Goal: Task Accomplishment & Management: Use online tool/utility

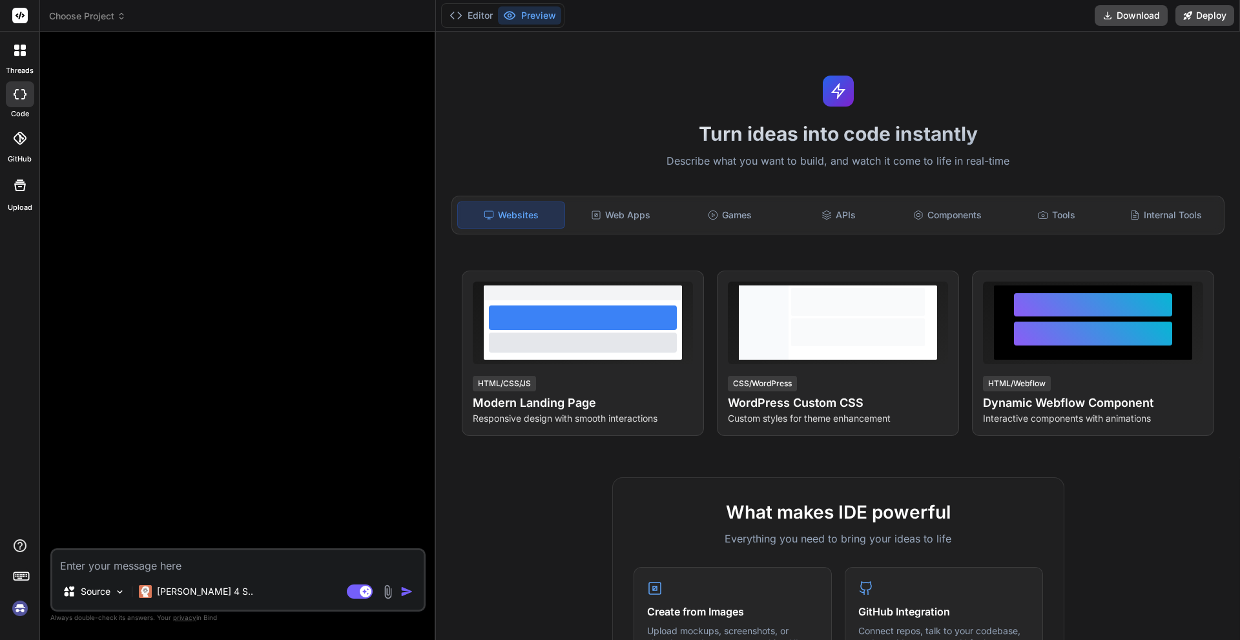
click at [255, 555] on textarea at bounding box center [237, 561] width 371 height 23
click at [17, 611] on img at bounding box center [20, 608] width 22 height 22
click at [466, 19] on button "Editor" at bounding box center [471, 15] width 54 height 18
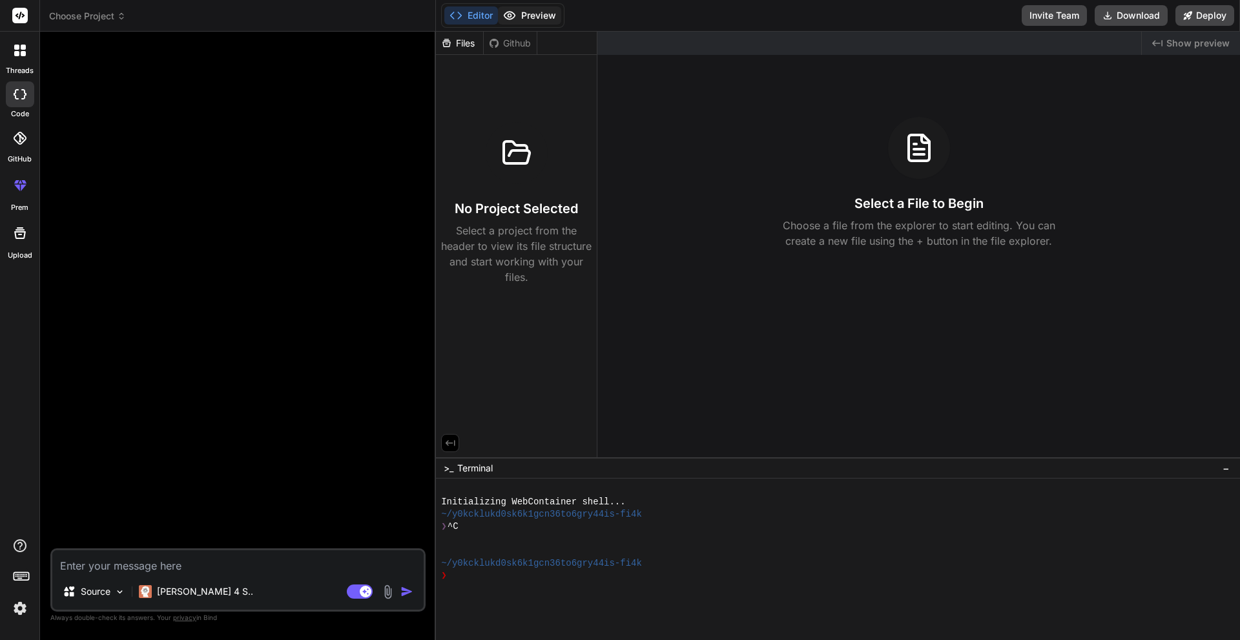
click at [532, 14] on button "Preview" at bounding box center [529, 15] width 63 height 18
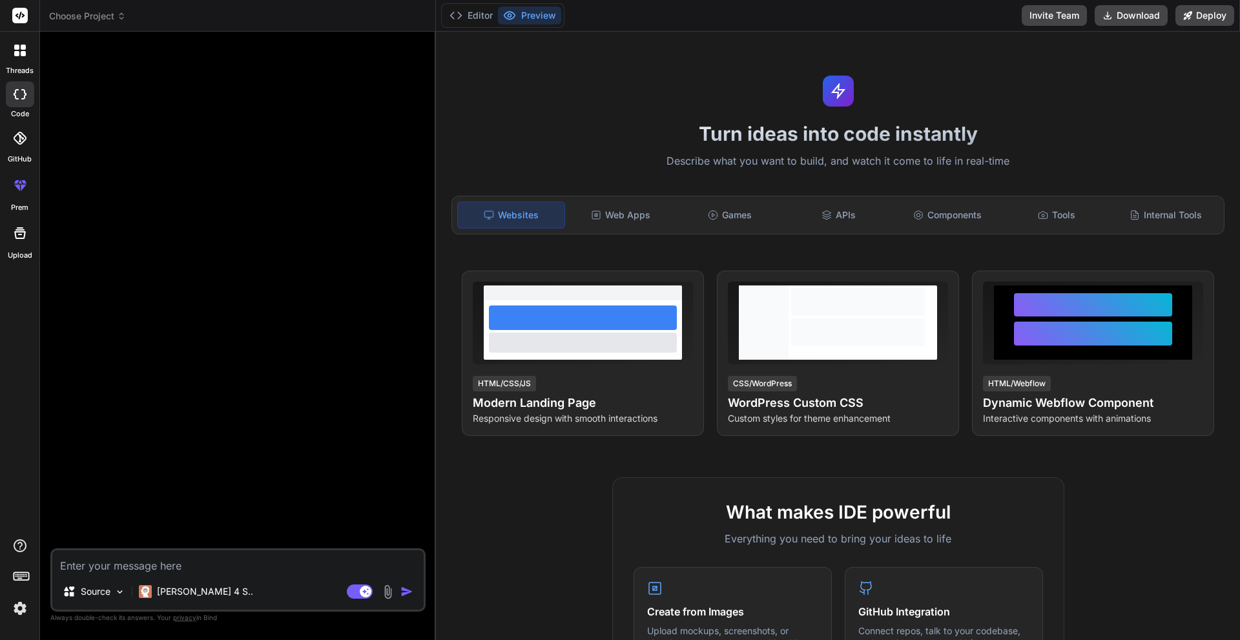
click at [16, 605] on img at bounding box center [20, 608] width 22 height 22
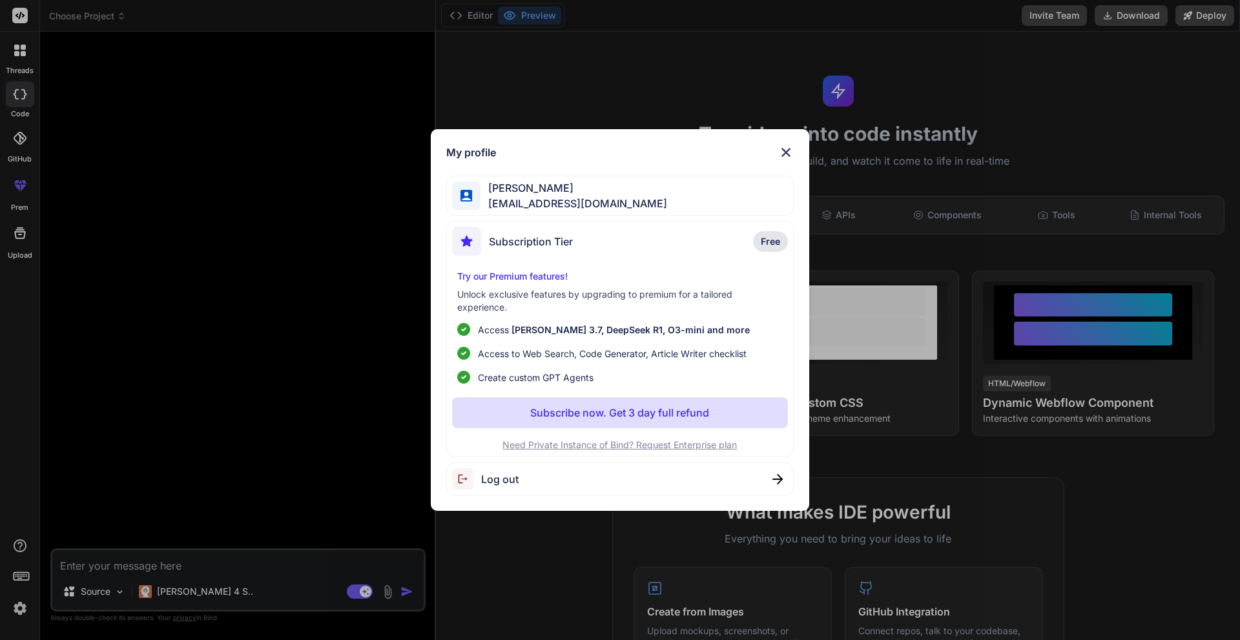
click at [786, 150] on img at bounding box center [786, 153] width 16 height 16
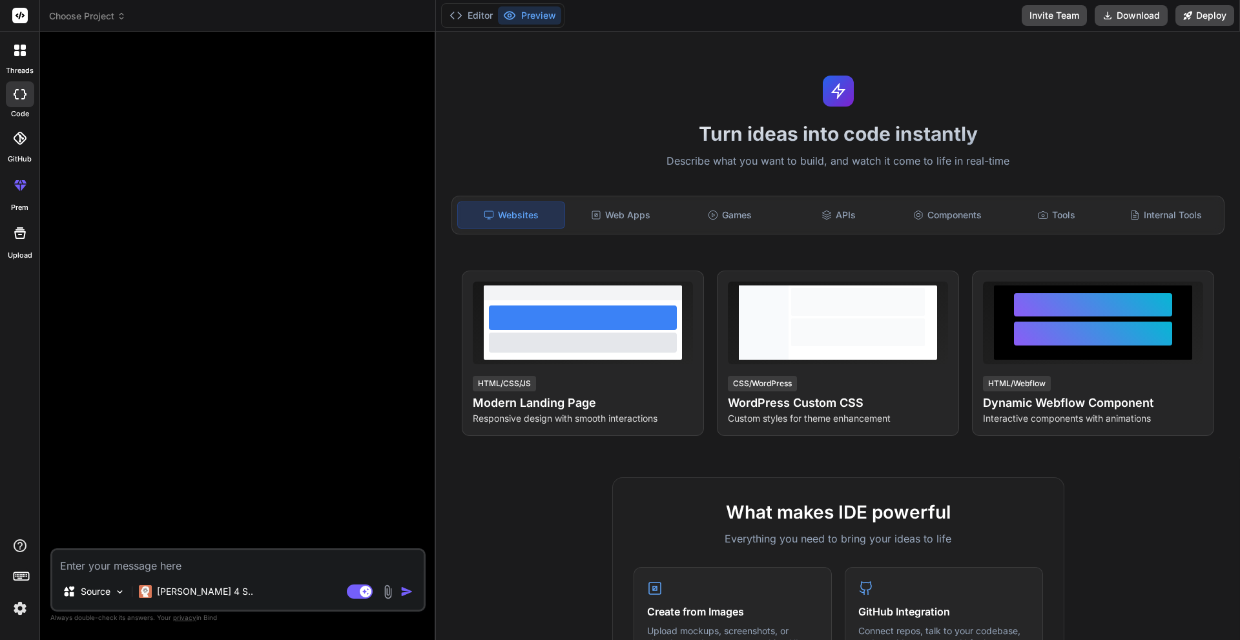
click at [201, 567] on textarea at bounding box center [237, 561] width 371 height 23
click at [115, 592] on img at bounding box center [119, 591] width 11 height 11
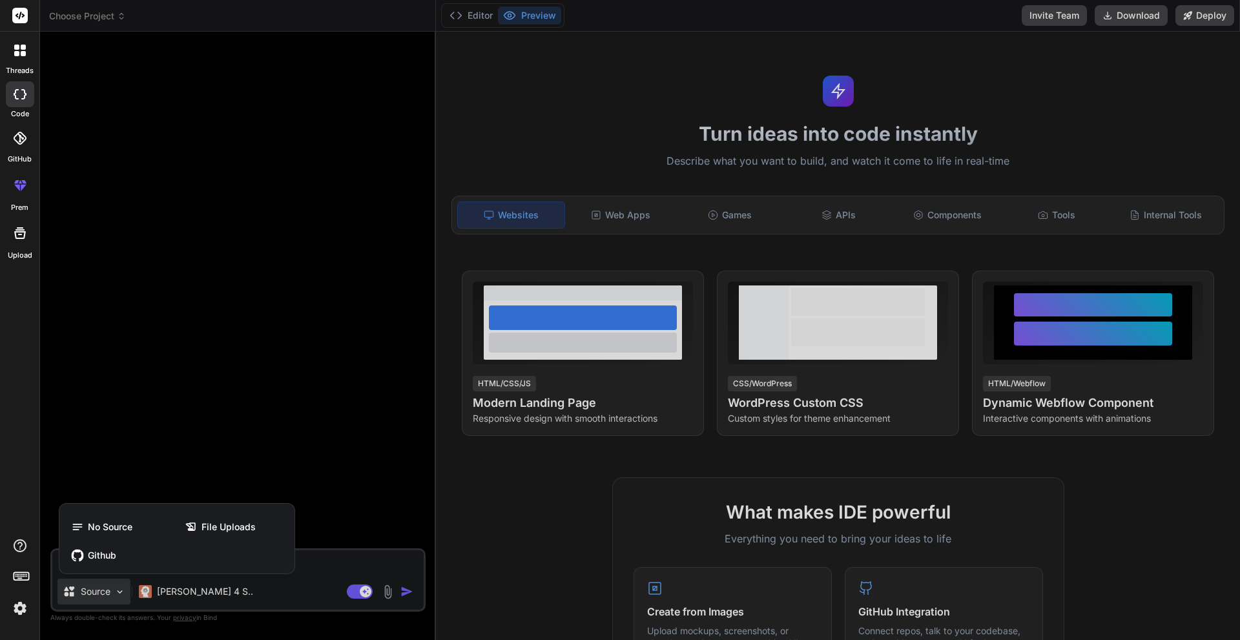
click at [115, 592] on div at bounding box center [620, 320] width 1240 height 640
type textarea "x"
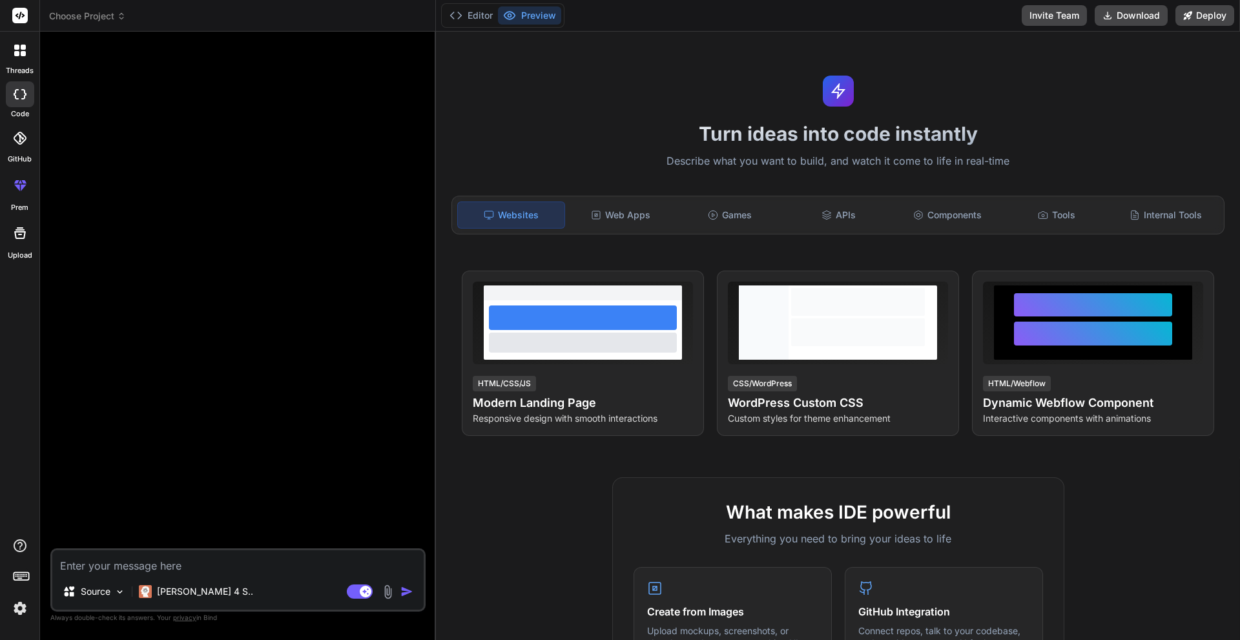
click at [608, 209] on div "Web Apps" at bounding box center [621, 215] width 107 height 27
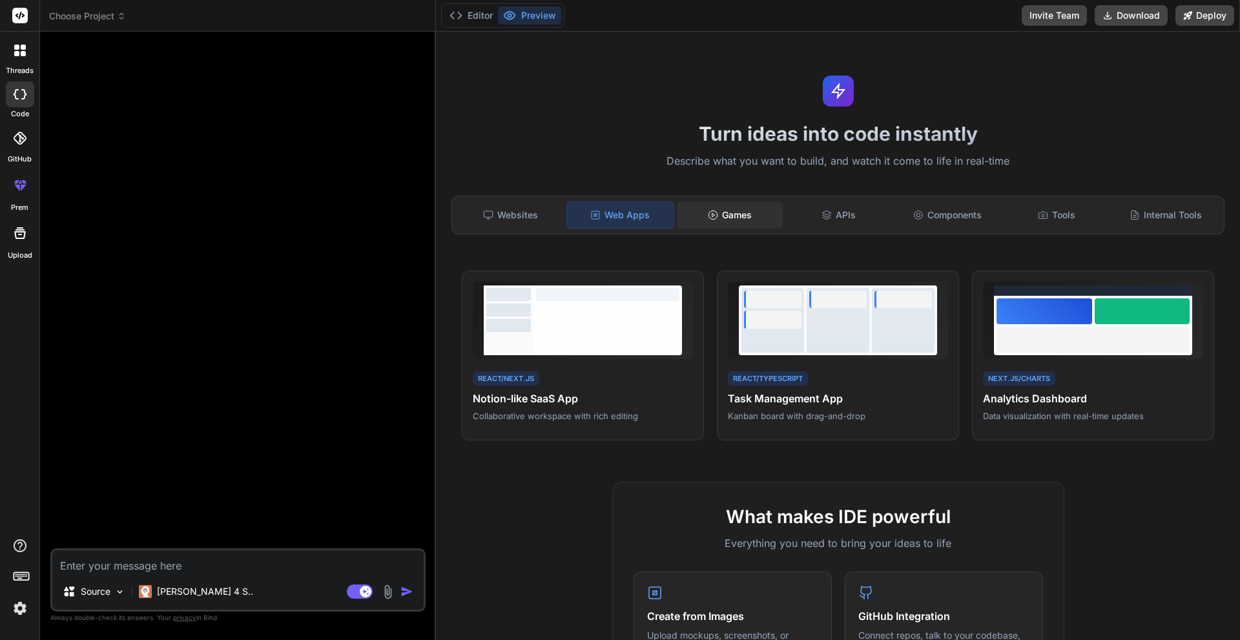
click at [748, 206] on div "Games" at bounding box center [730, 215] width 107 height 27
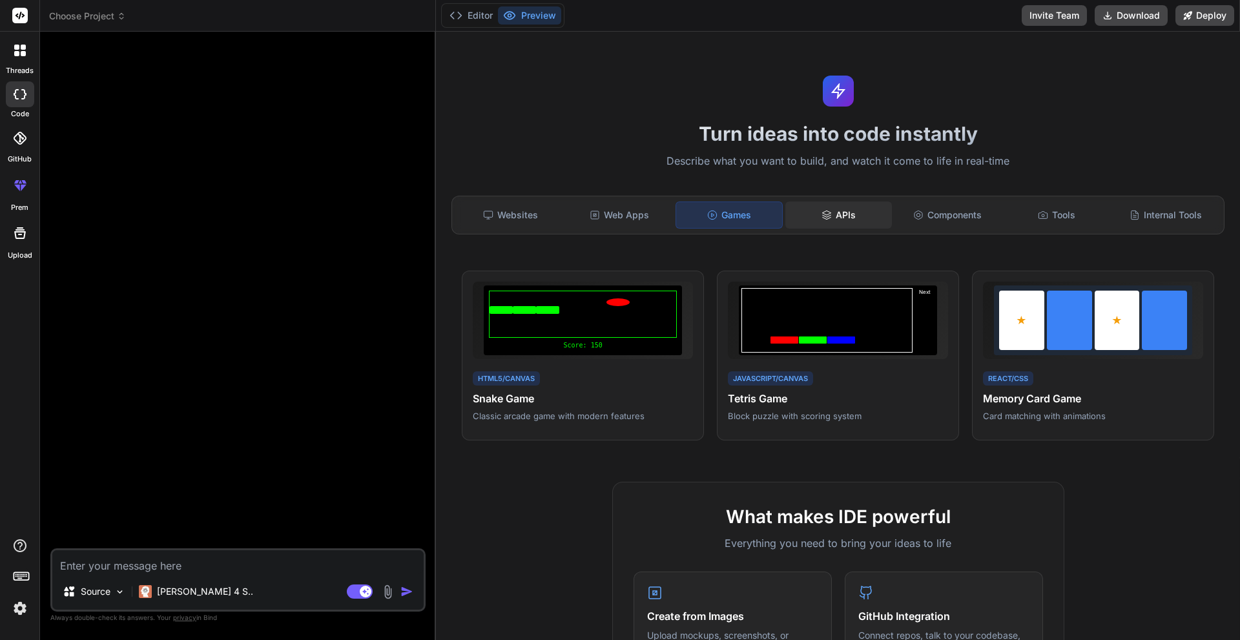
click at [850, 214] on div "APIs" at bounding box center [838, 215] width 107 height 27
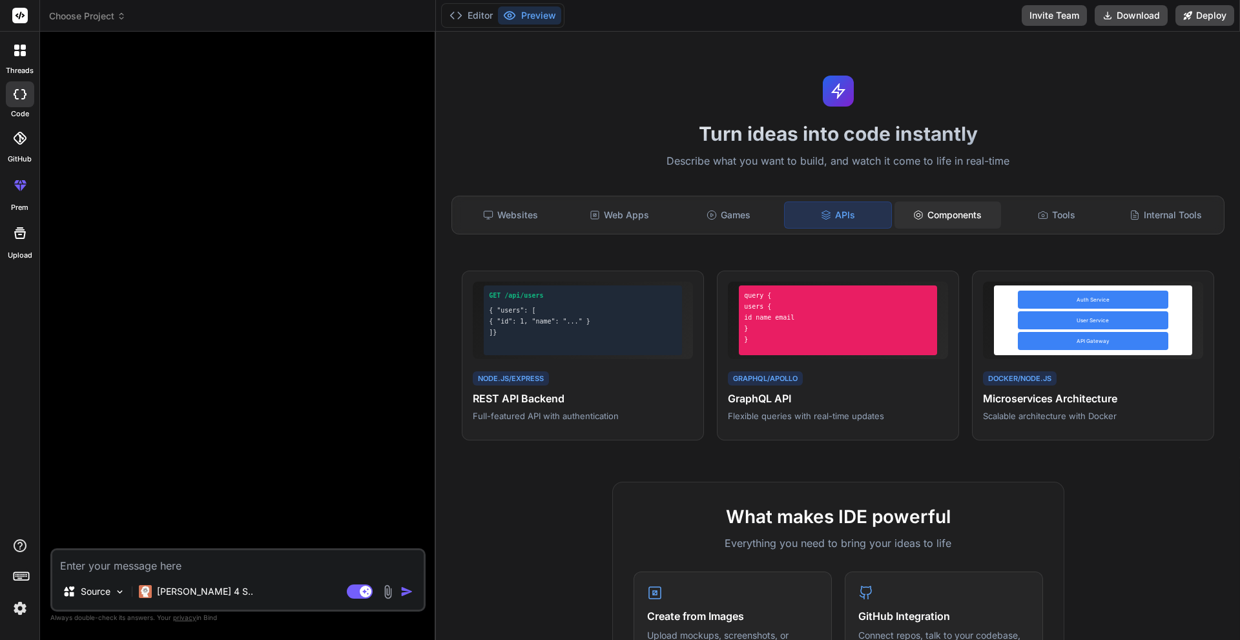
click at [982, 212] on div "Components" at bounding box center [947, 215] width 107 height 27
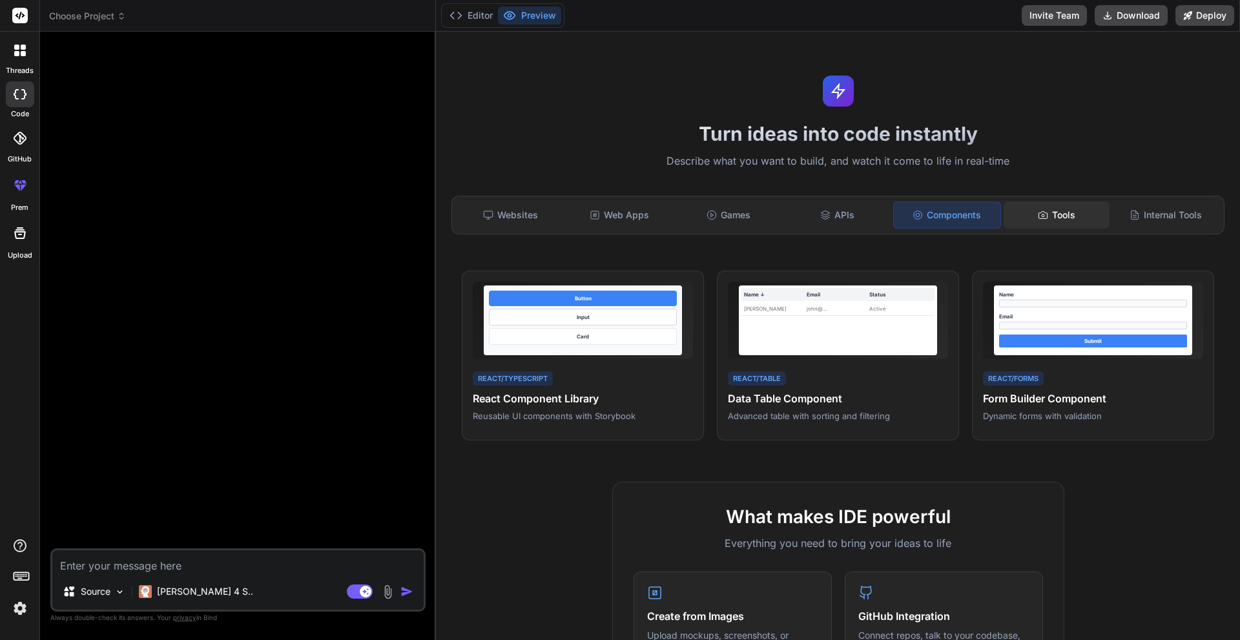
click at [1067, 211] on div "Tools" at bounding box center [1057, 215] width 107 height 27
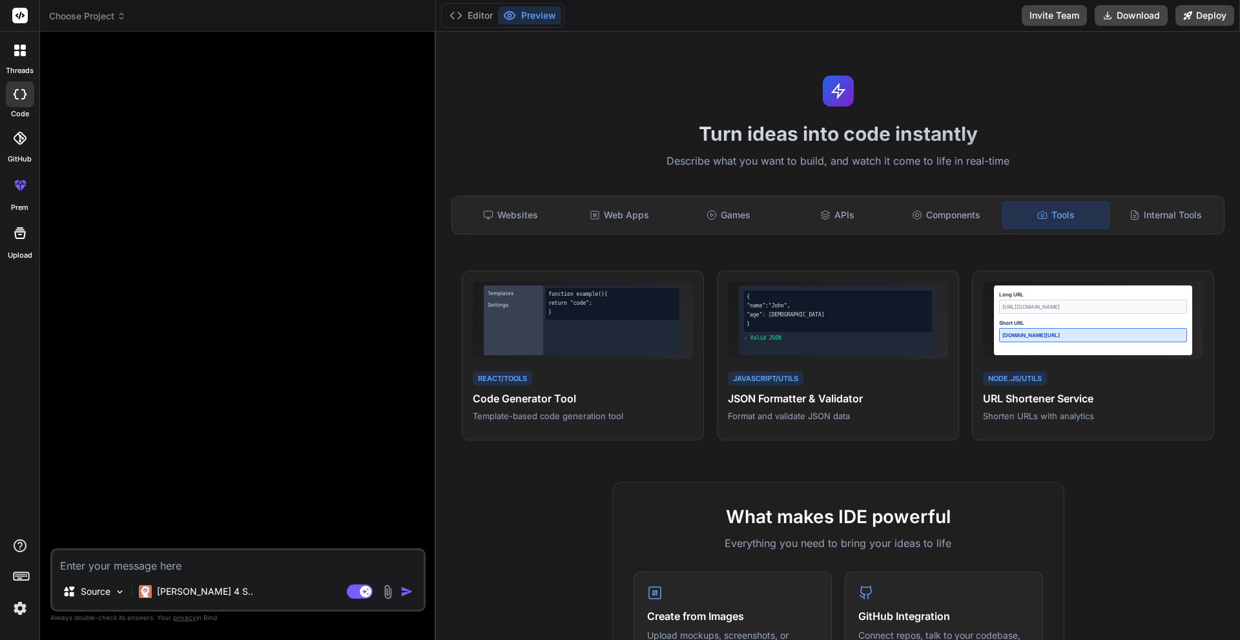
click at [1122, 197] on div "Websites Web Apps Games APIs Components Tools Internal Tools" at bounding box center [837, 215] width 773 height 39
click at [1132, 210] on div "Internal Tools" at bounding box center [1165, 215] width 107 height 27
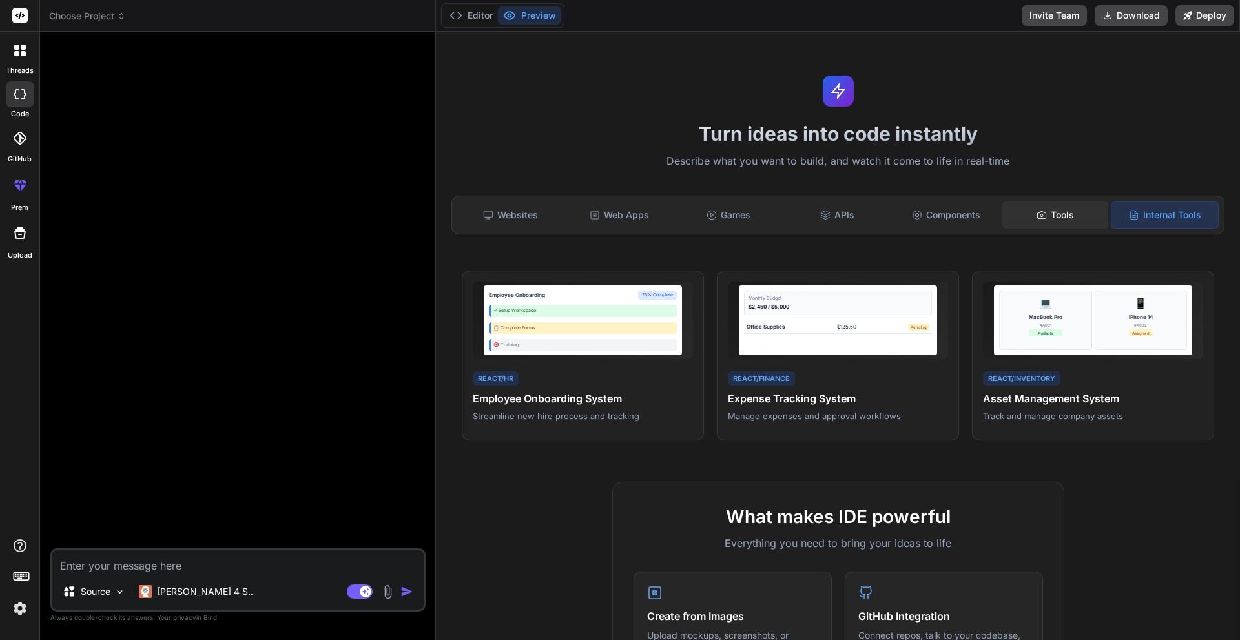
click at [1068, 216] on div "Tools" at bounding box center [1055, 215] width 107 height 27
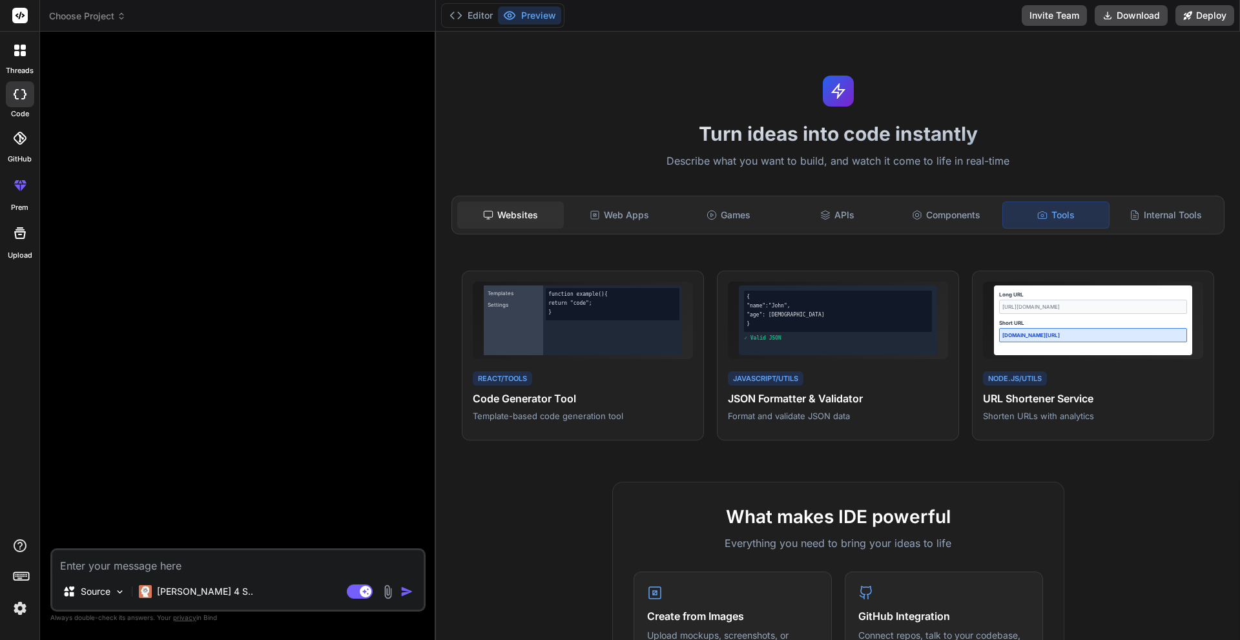
click at [522, 223] on div "Websites" at bounding box center [510, 215] width 107 height 27
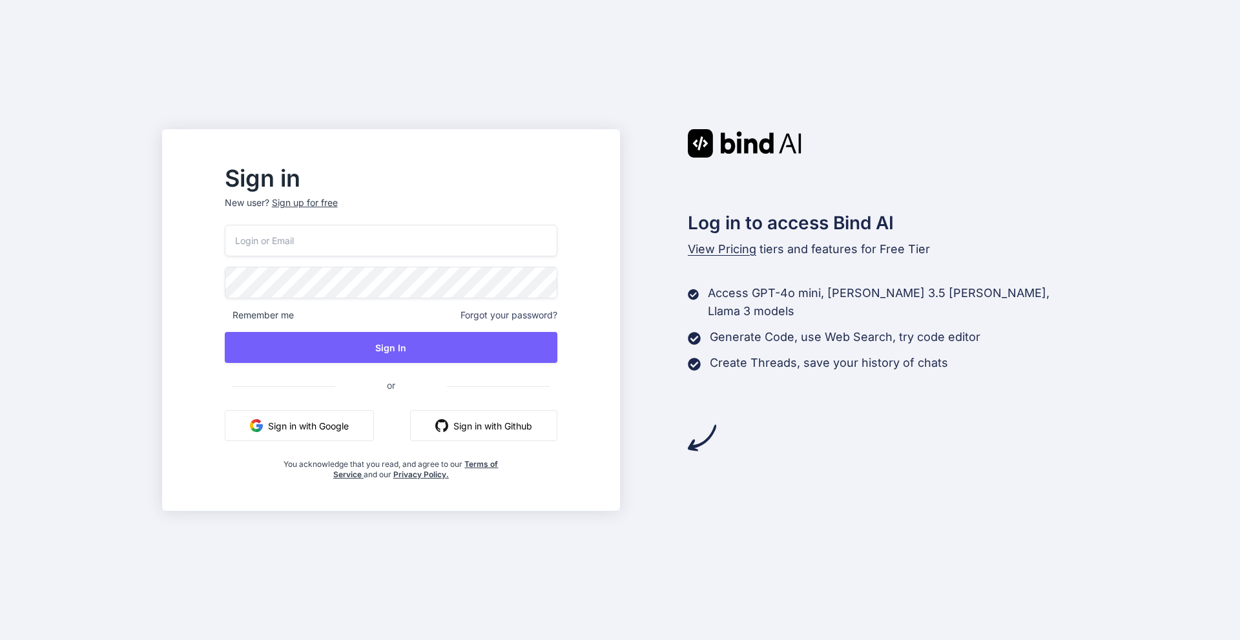
click at [309, 243] on input "email" at bounding box center [391, 241] width 333 height 32
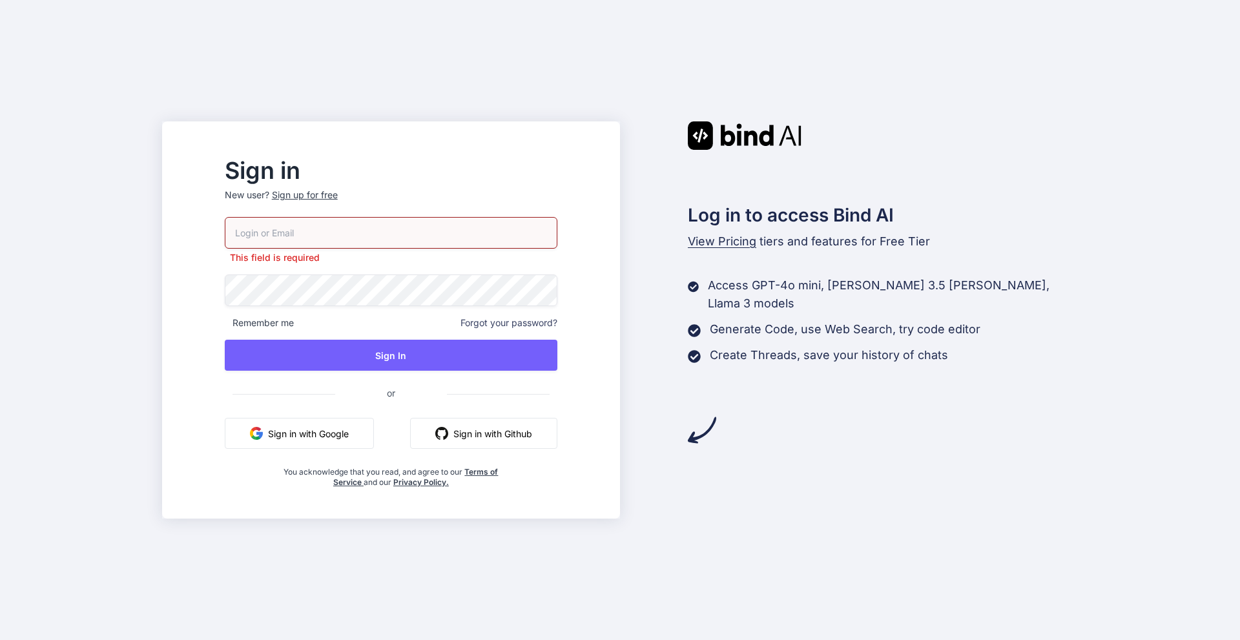
click at [335, 235] on input "email" at bounding box center [391, 233] width 333 height 32
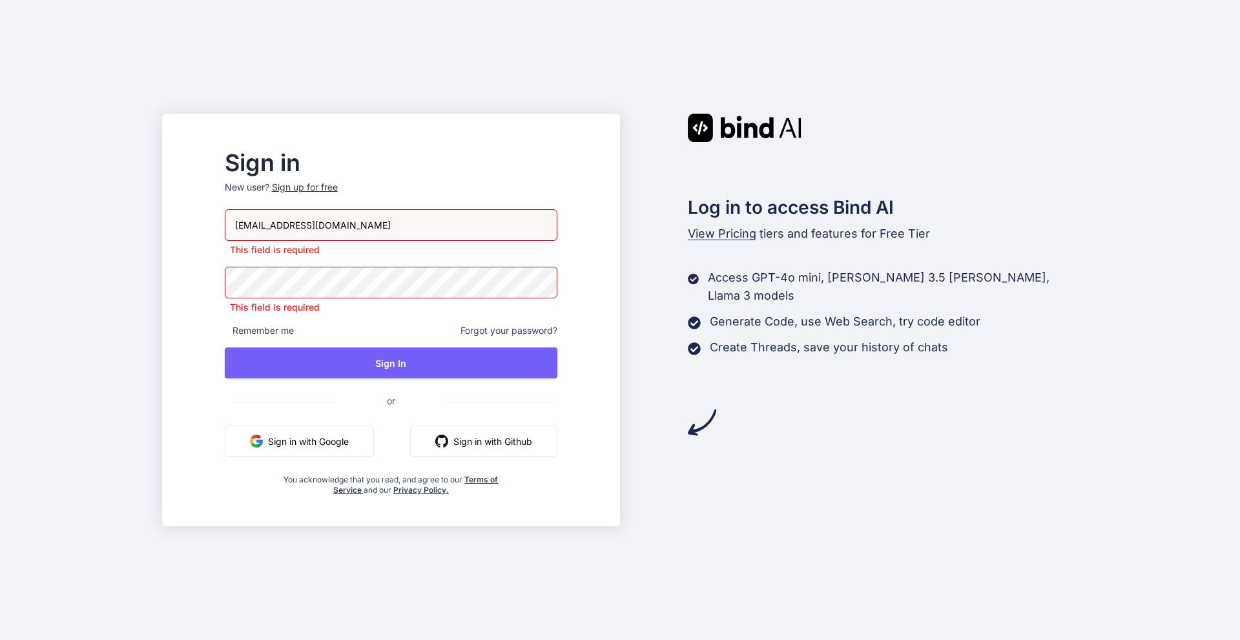
type input "[EMAIL_ADDRESS][DOMAIN_NAME]"
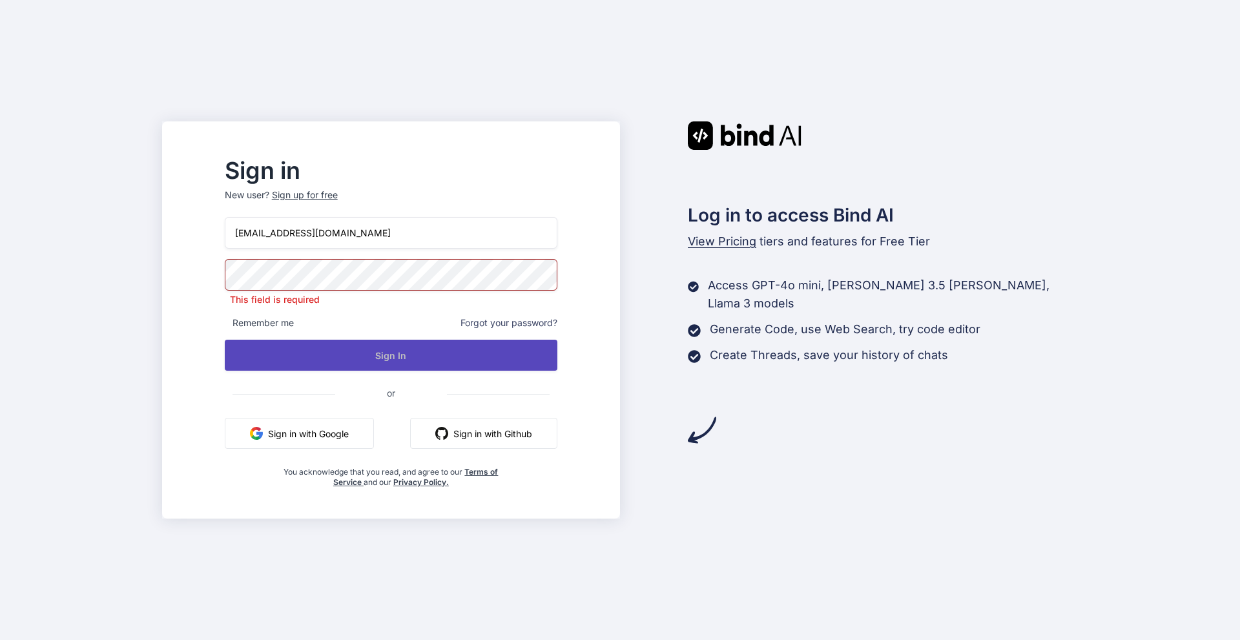
click at [424, 364] on div "abnoerm2341@gmail.com This field is required Remember me Forgot your password? …" at bounding box center [391, 352] width 333 height 271
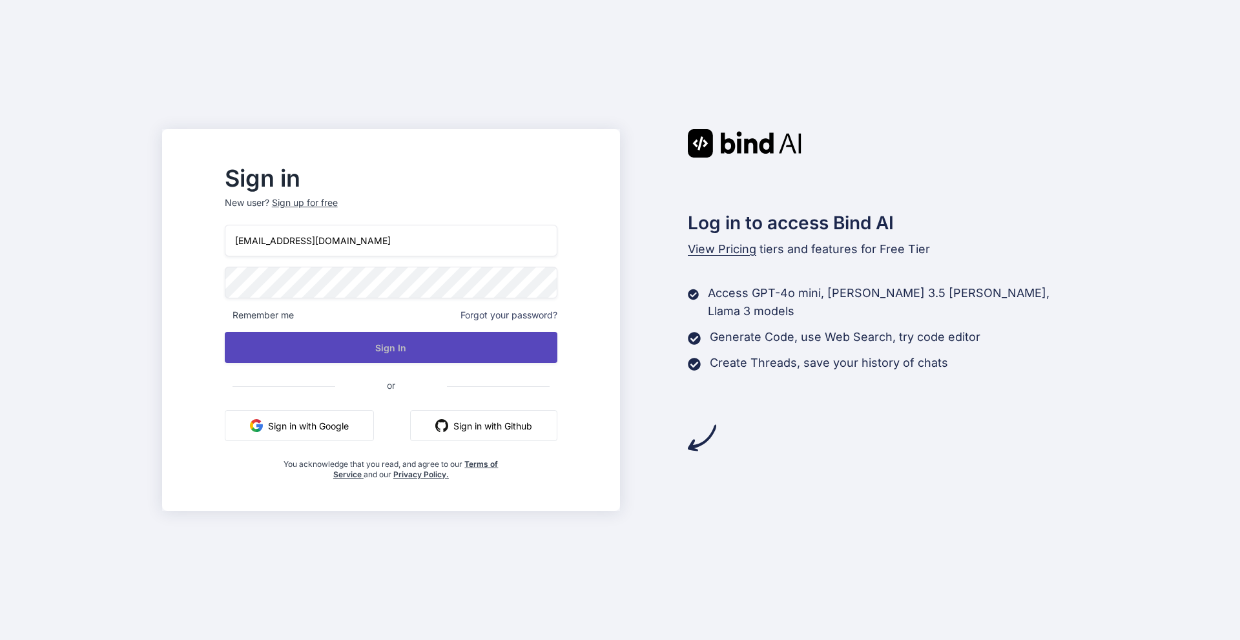
click at [473, 333] on button "Sign In" at bounding box center [391, 347] width 333 height 31
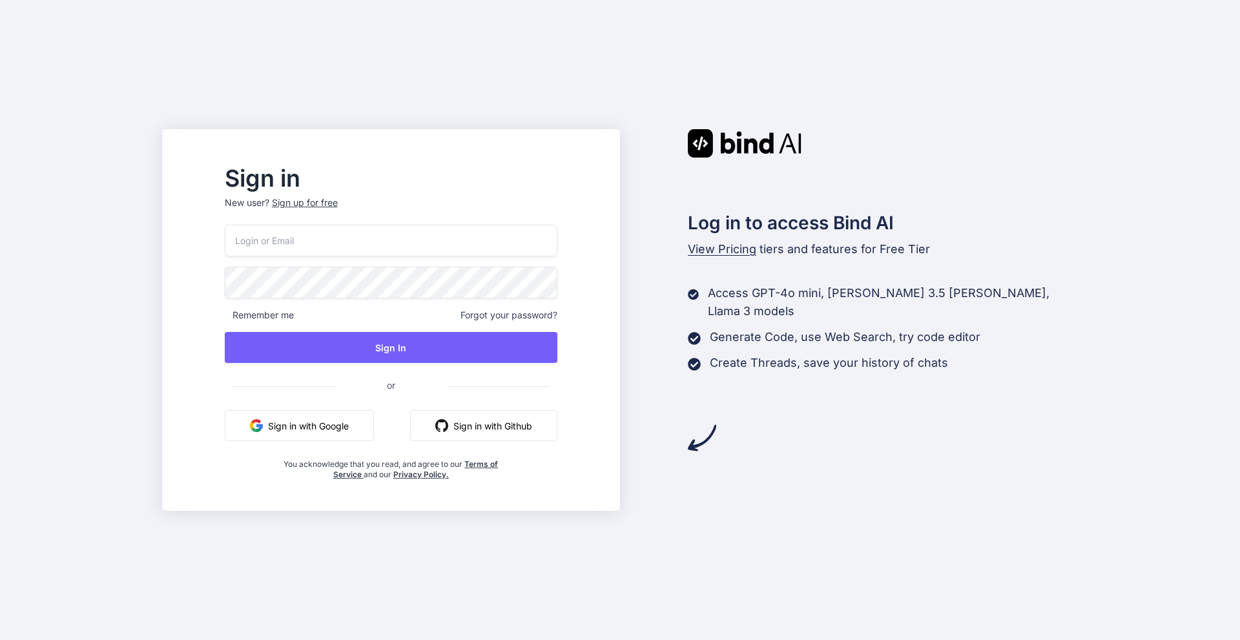
click at [360, 254] on input "email" at bounding box center [391, 241] width 333 height 32
type input "[EMAIL_ADDRESS][DOMAIN_NAME]"
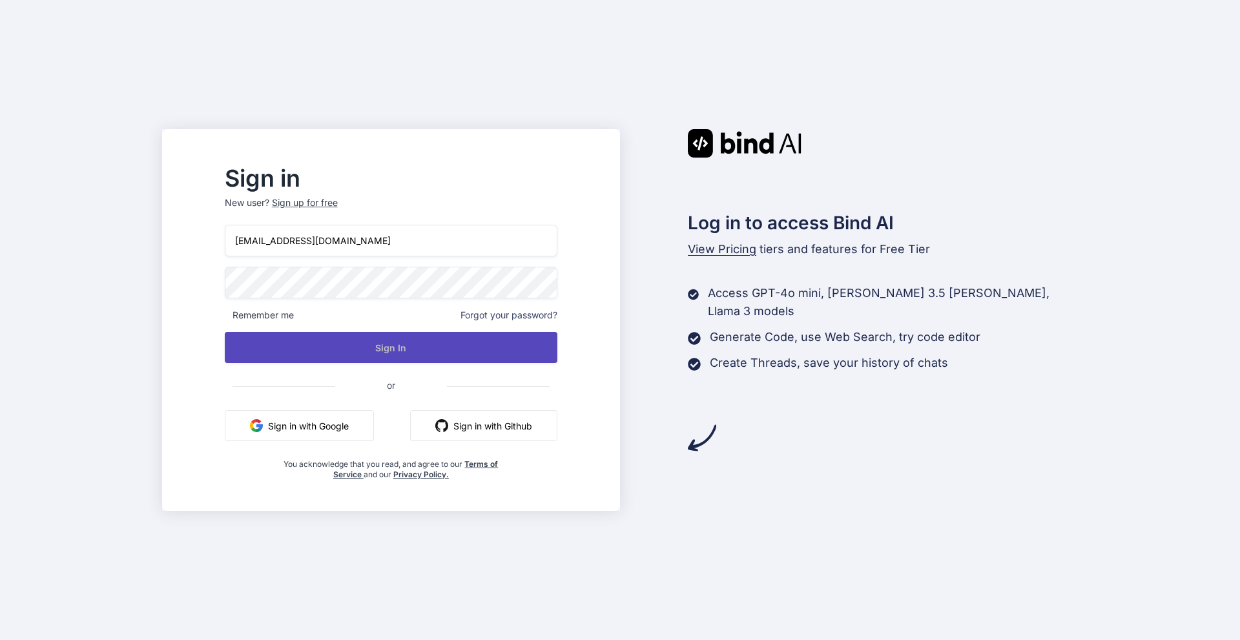
click at [461, 362] on button "Sign In" at bounding box center [391, 347] width 333 height 31
